Goal: Navigation & Orientation: Find specific page/section

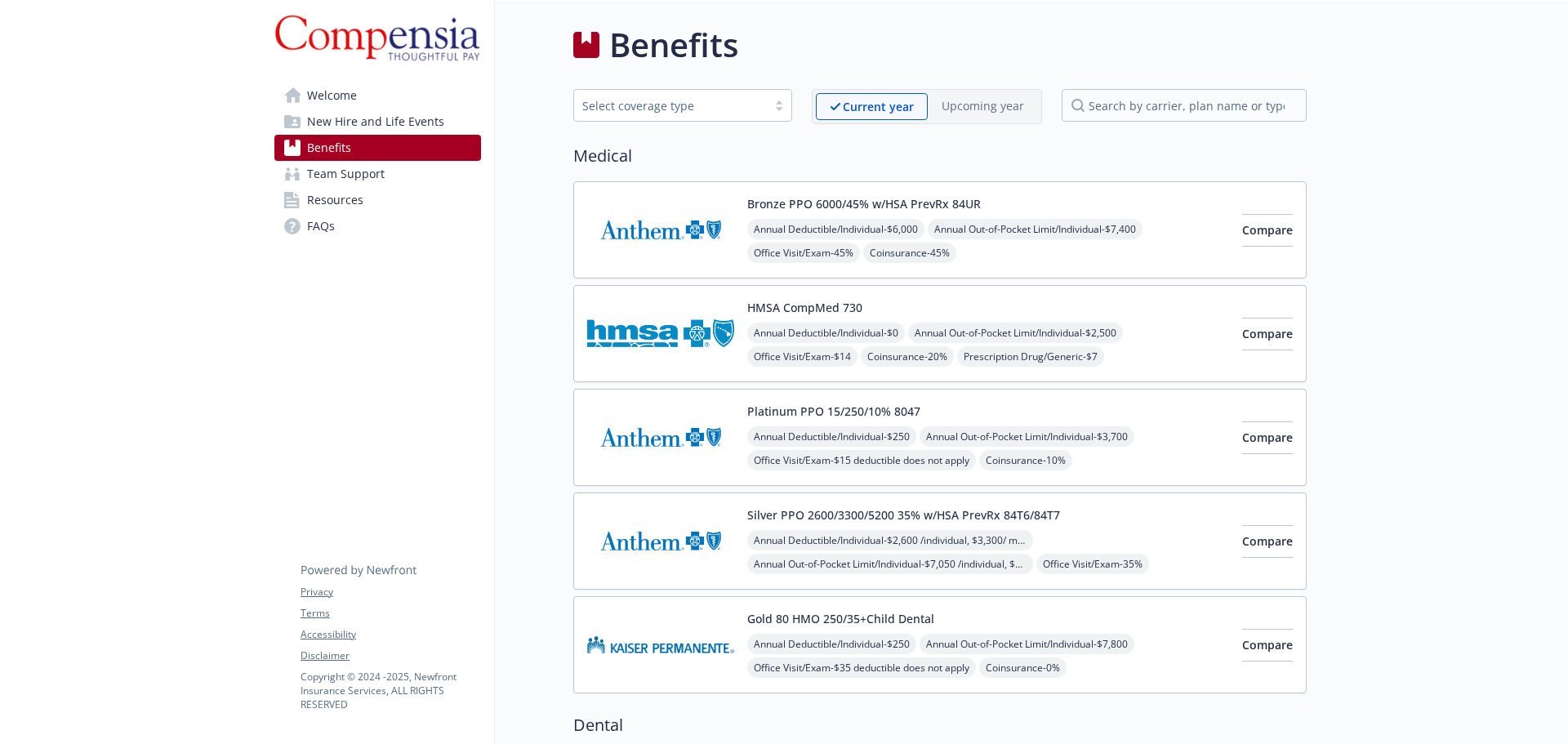
scroll to position [1446, 0]
